Goal: Navigation & Orientation: Understand site structure

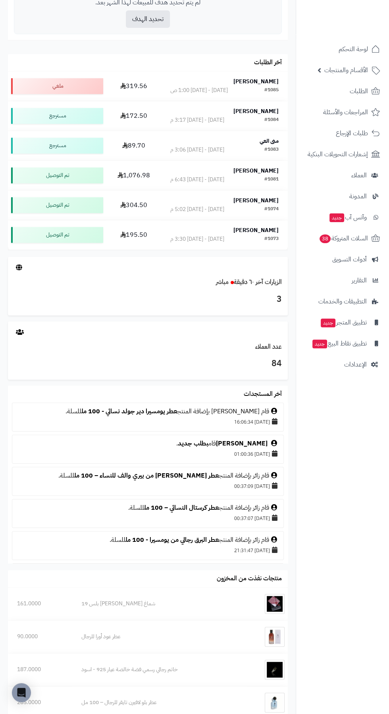
scroll to position [483, 0]
